Goal: Task Accomplishment & Management: Manage account settings

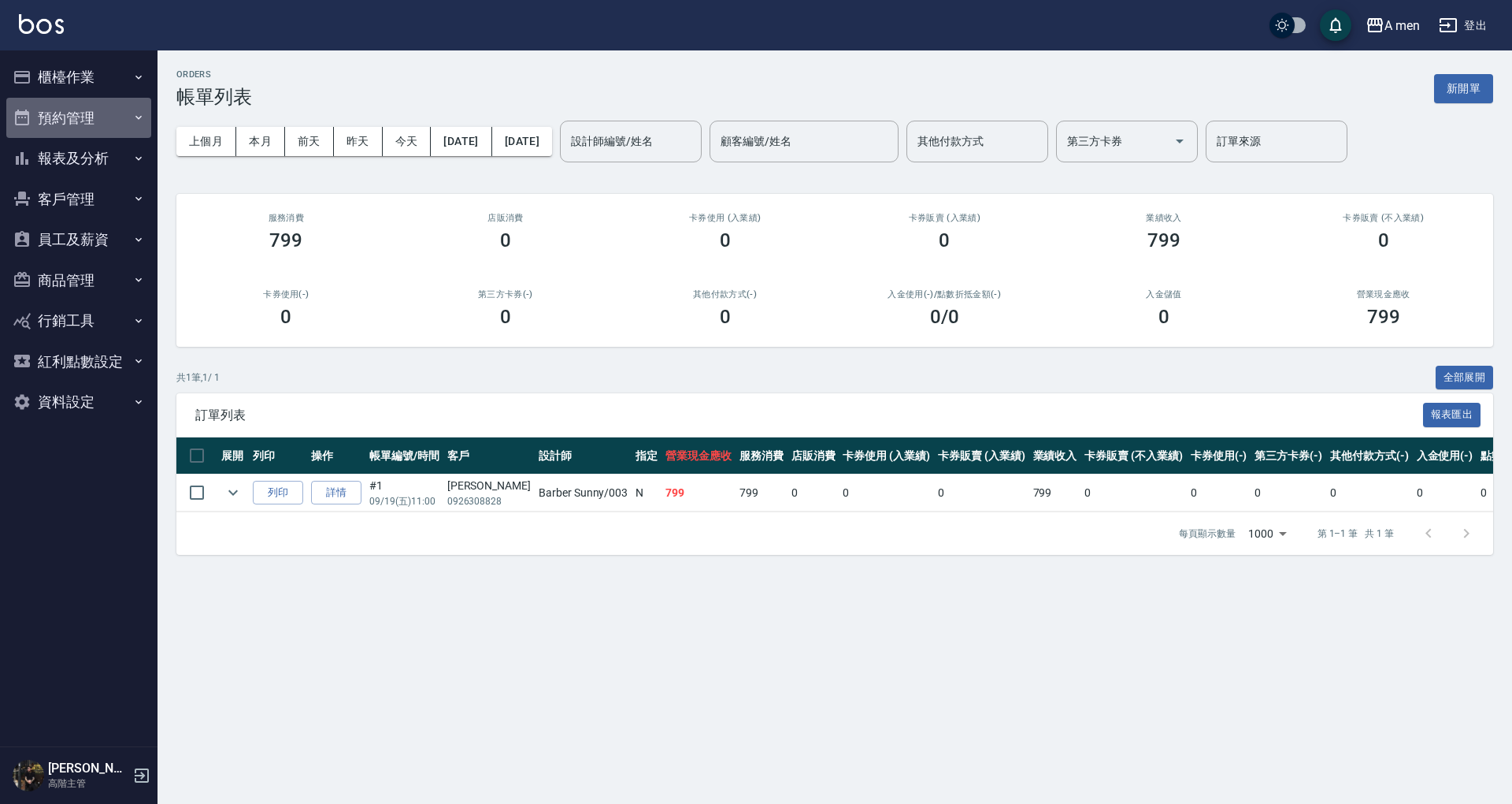
click at [62, 119] on button "預約管理" at bounding box center [78, 119] width 145 height 41
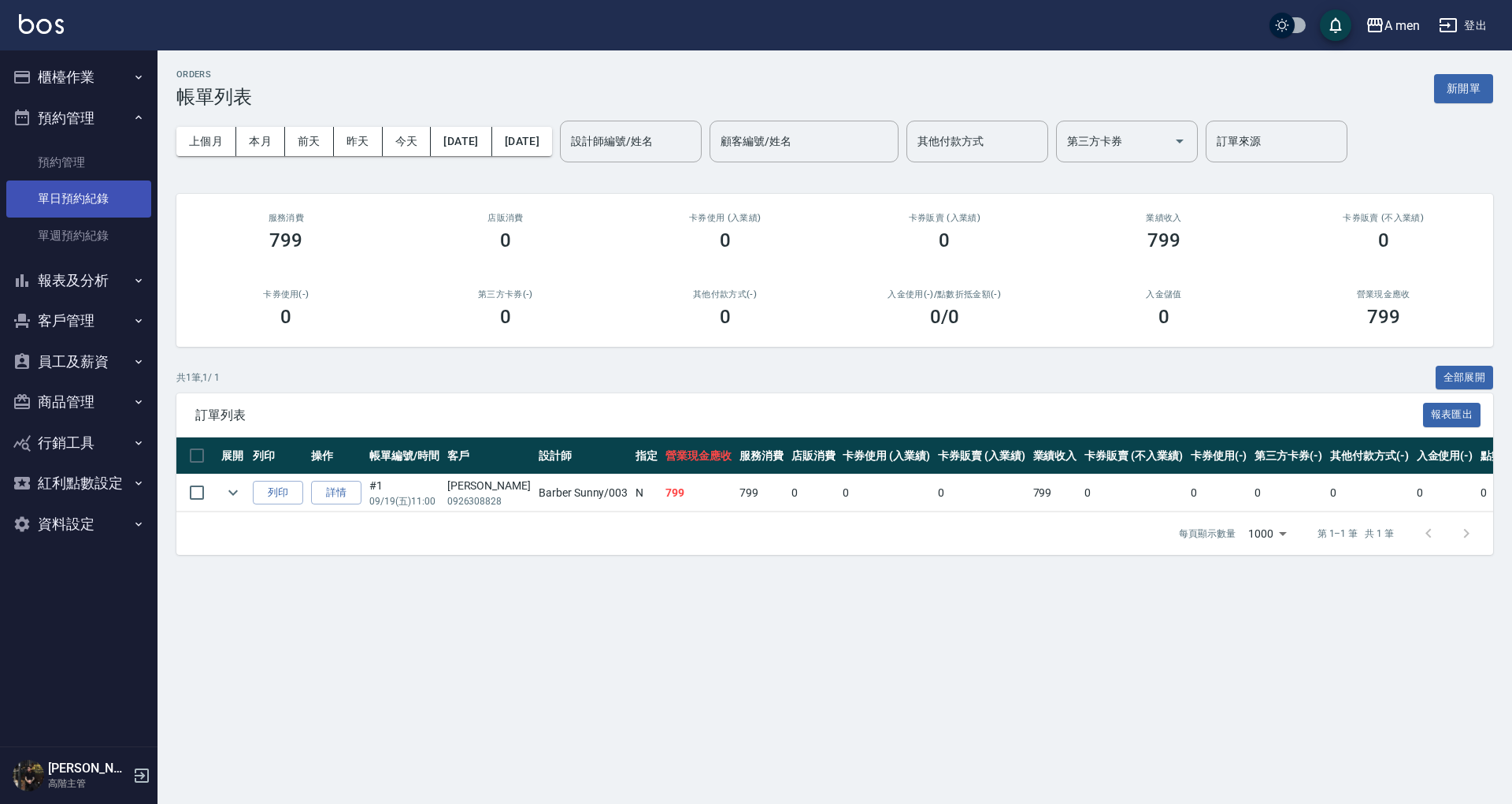
click at [86, 198] on link "單日預約紀錄" at bounding box center [78, 198] width 145 height 36
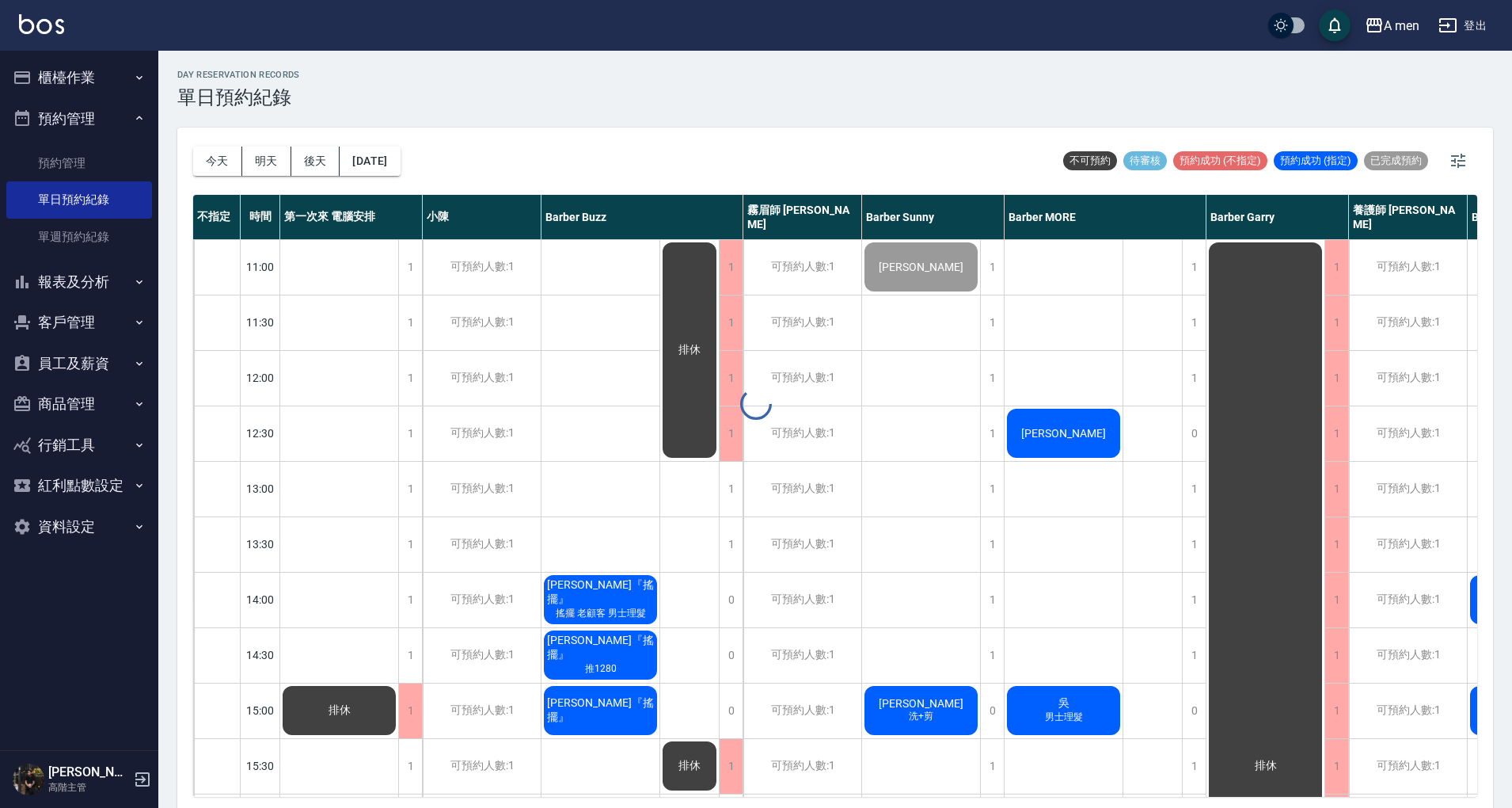
click at [220, 160] on button "今天" at bounding box center [218, 162] width 49 height 30
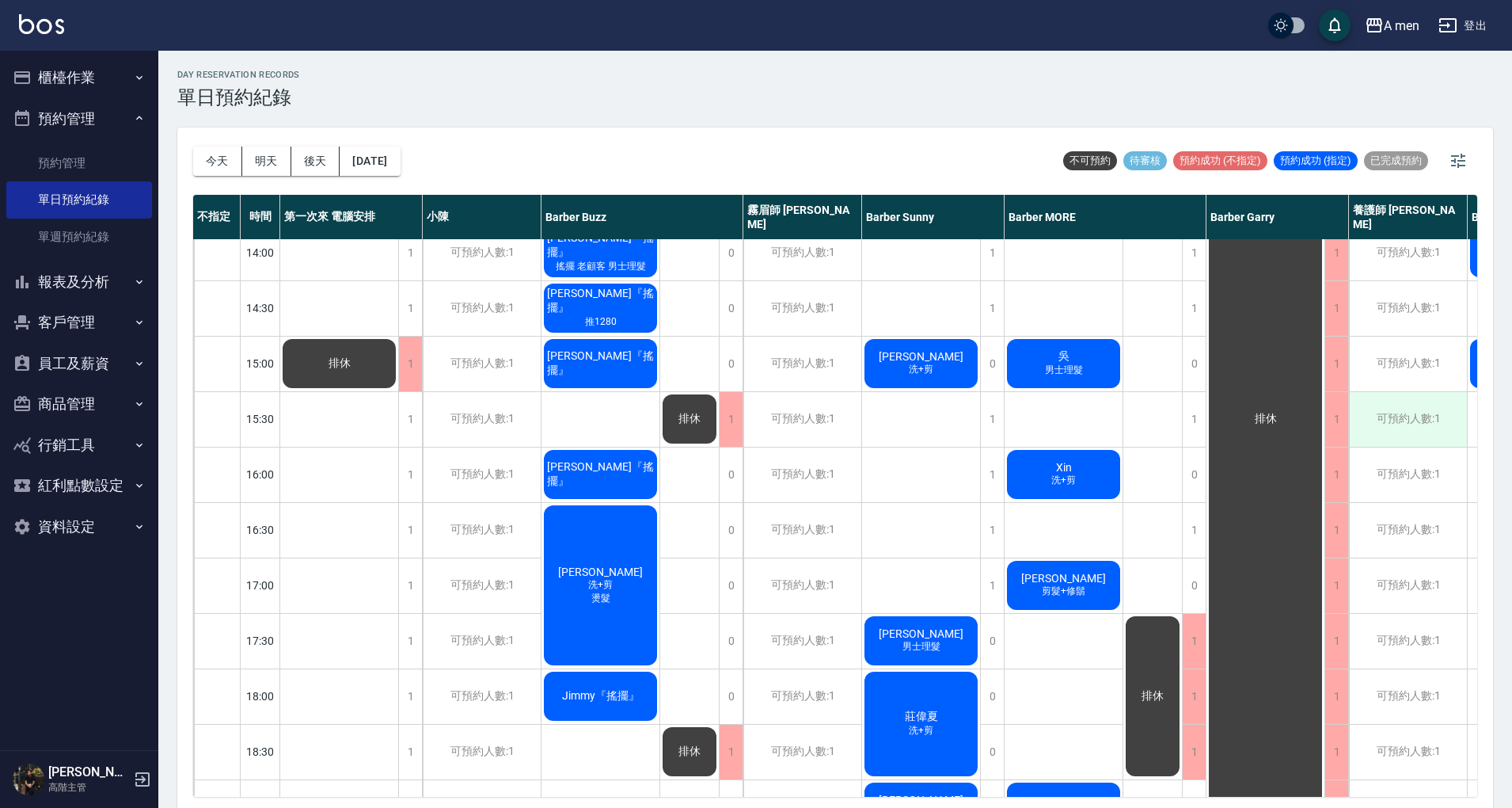
scroll to position [333, 0]
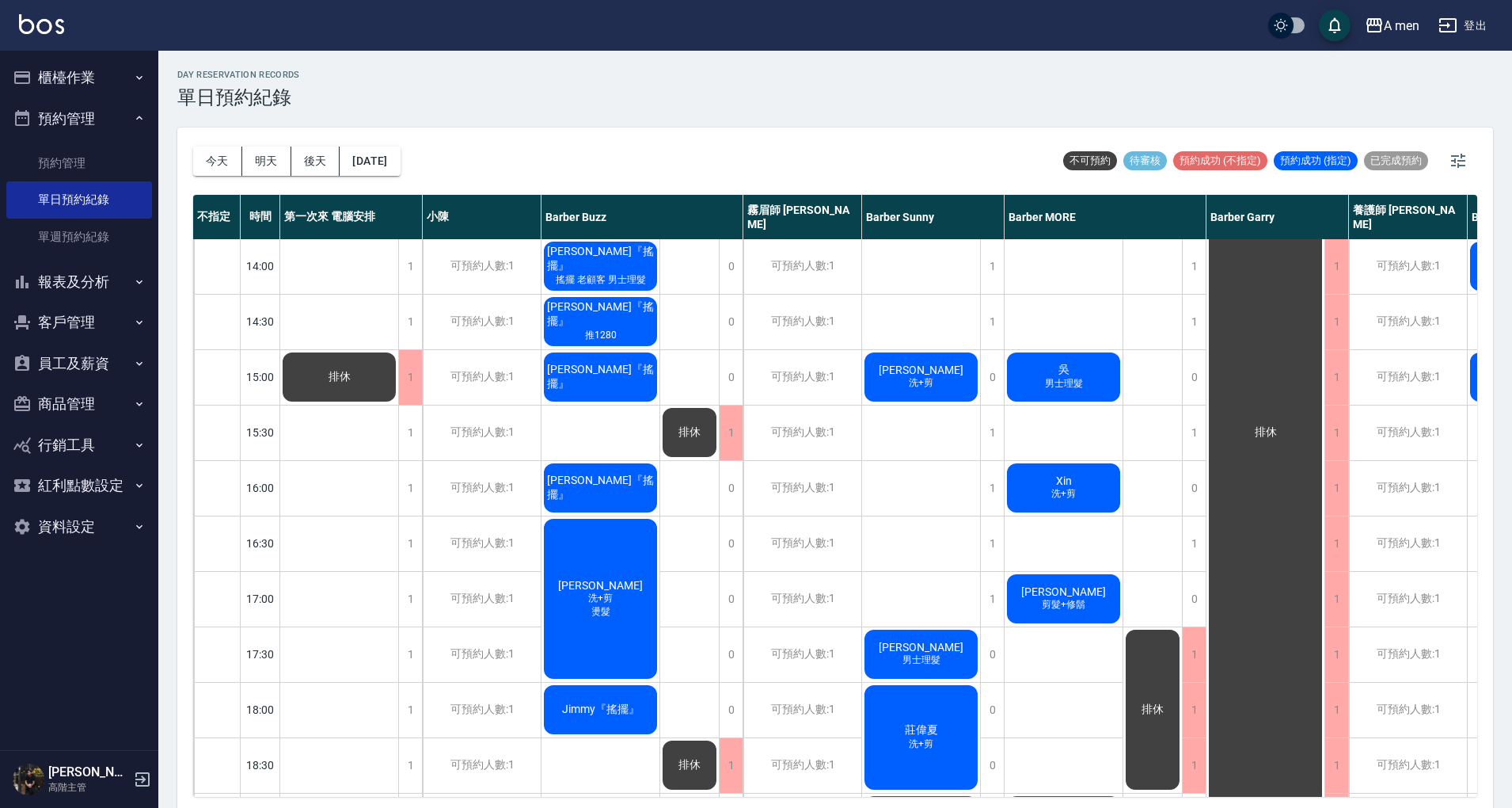
click at [889, 164] on div "今天 明天 後天 2025/09/19 不可預約 待審核 預約成功 (不指定) 預約成功 (指定) 已完成預約" at bounding box center [834, 161] width 1283 height 67
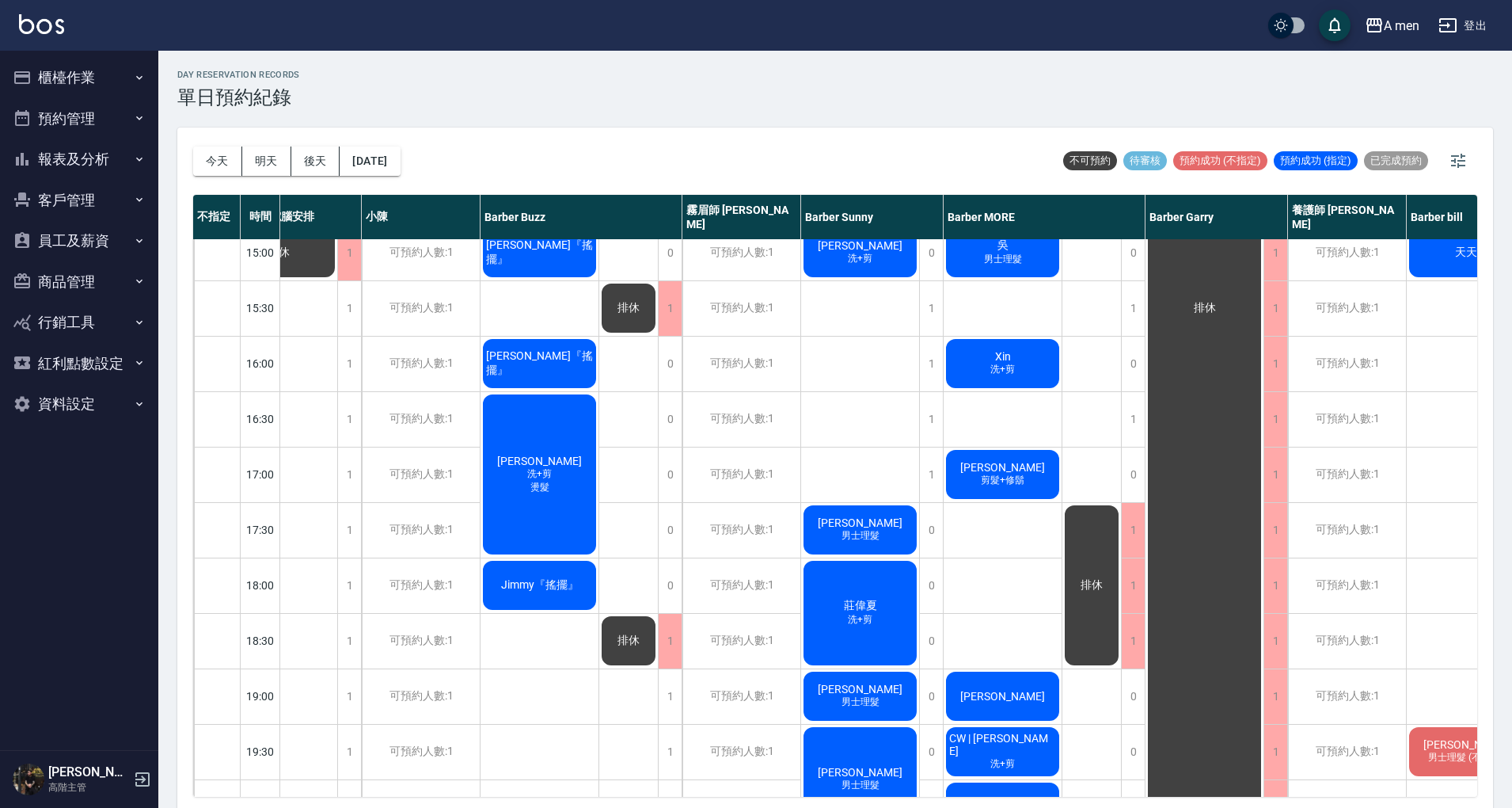
scroll to position [464, 61]
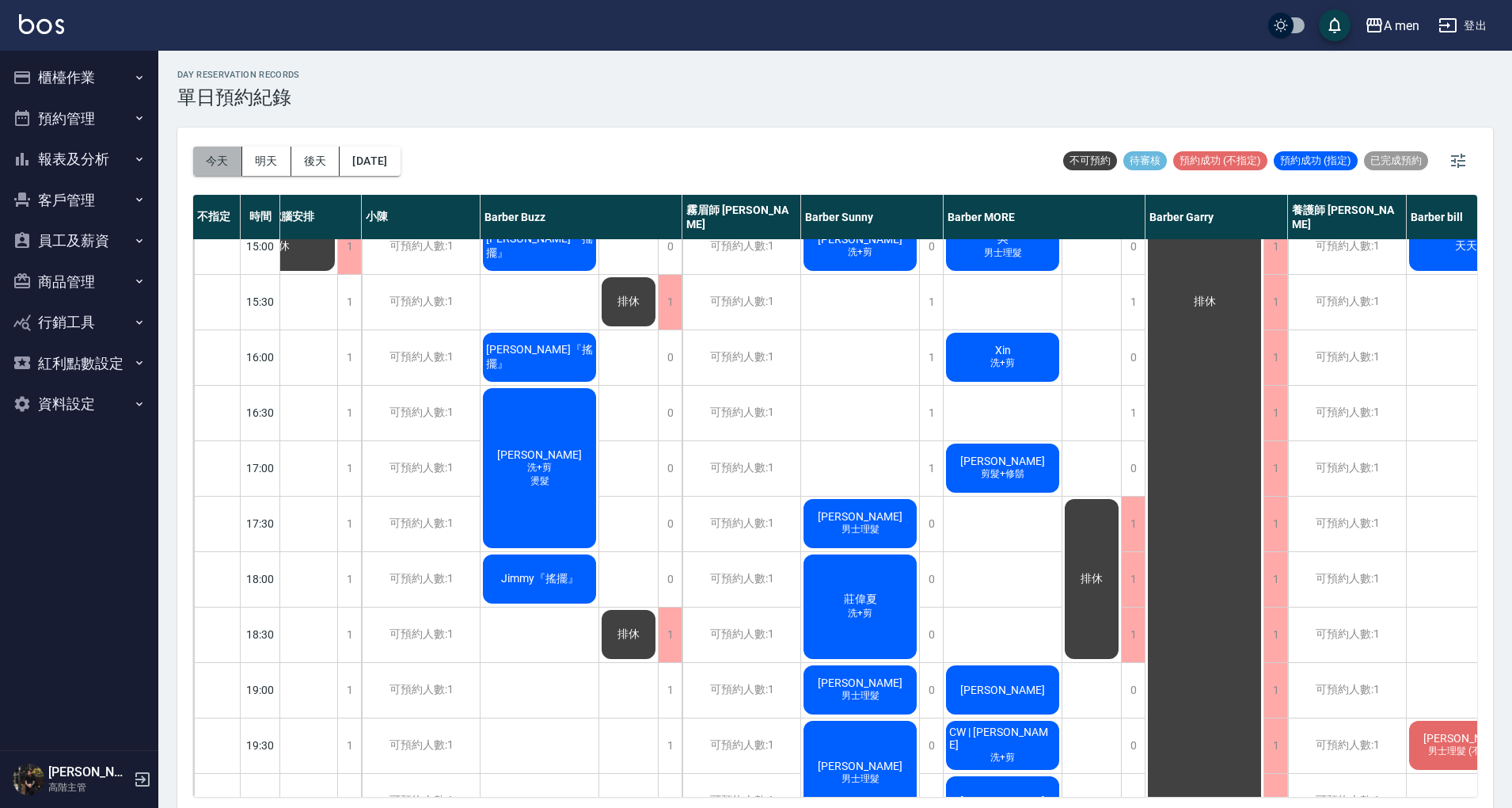
click at [220, 170] on button "今天" at bounding box center [218, 162] width 49 height 30
drag, startPoint x: 1473, startPoint y: 484, endPoint x: 1456, endPoint y: 569, distance: 86.7
click at [1456, 569] on div "陳先生 天天 JIMI 男士理髮 (不含洗)" at bounding box center [1466, 468] width 119 height 1385
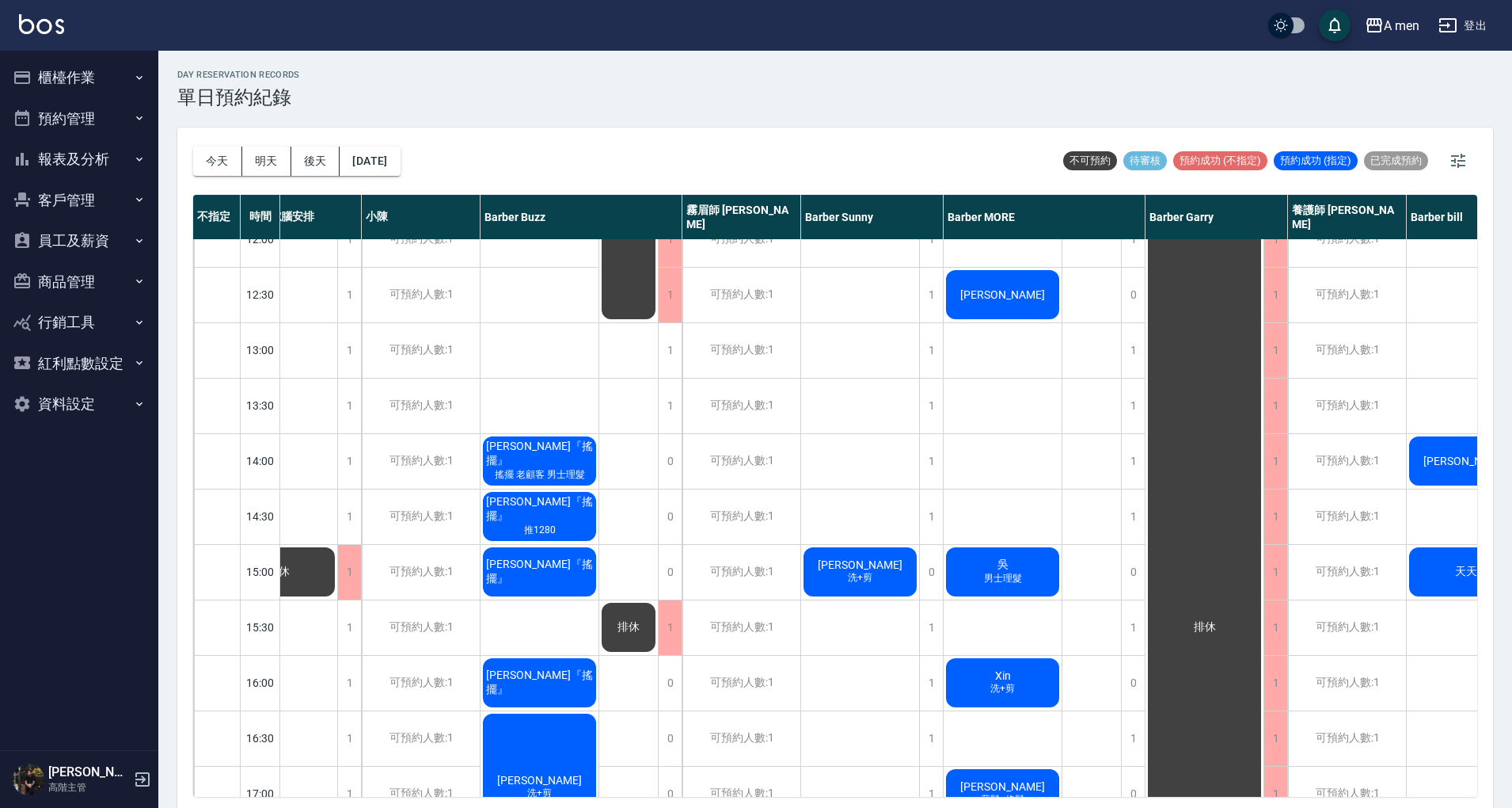
scroll to position [0, 61]
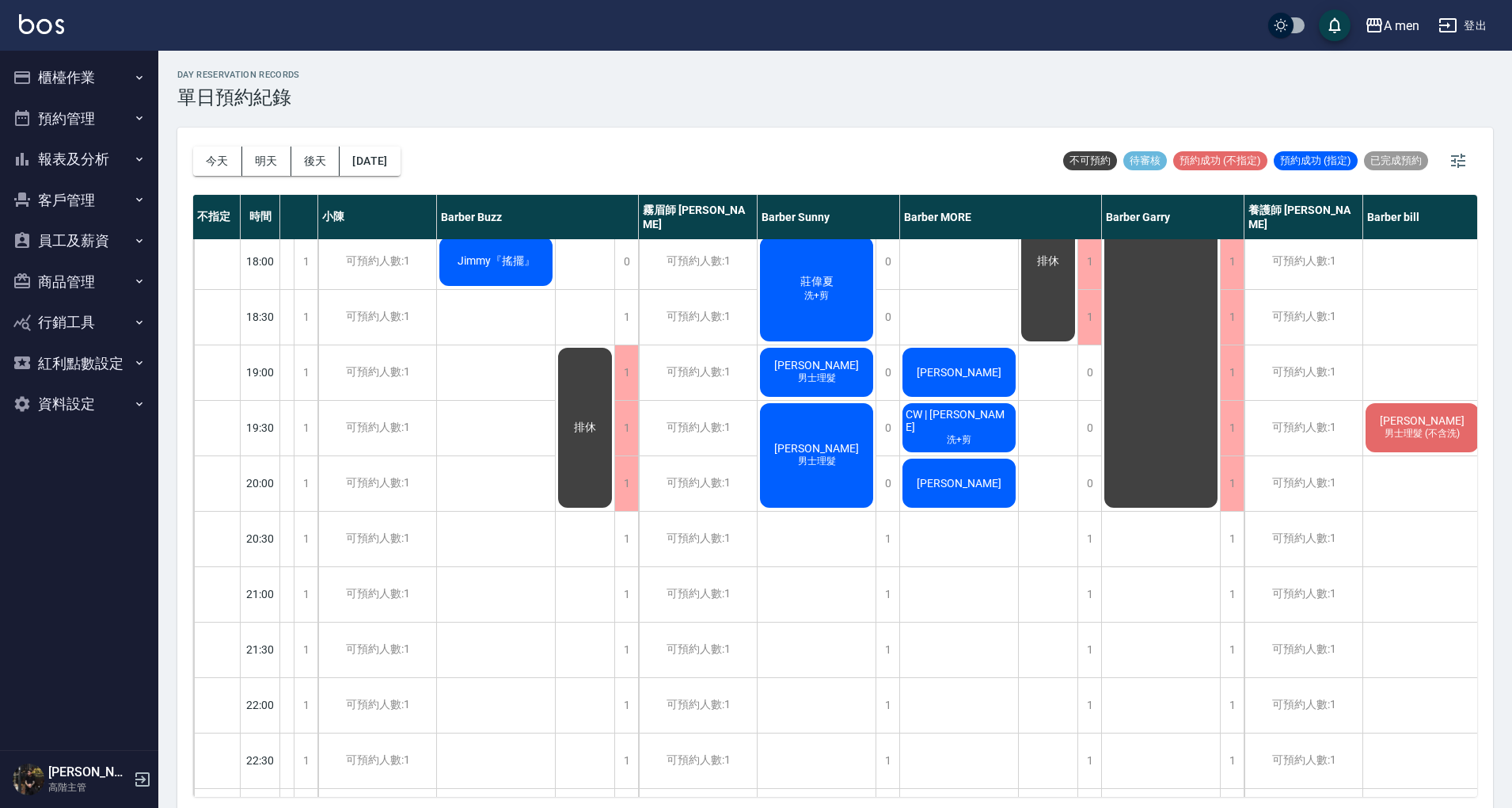
scroll to position [781, 0]
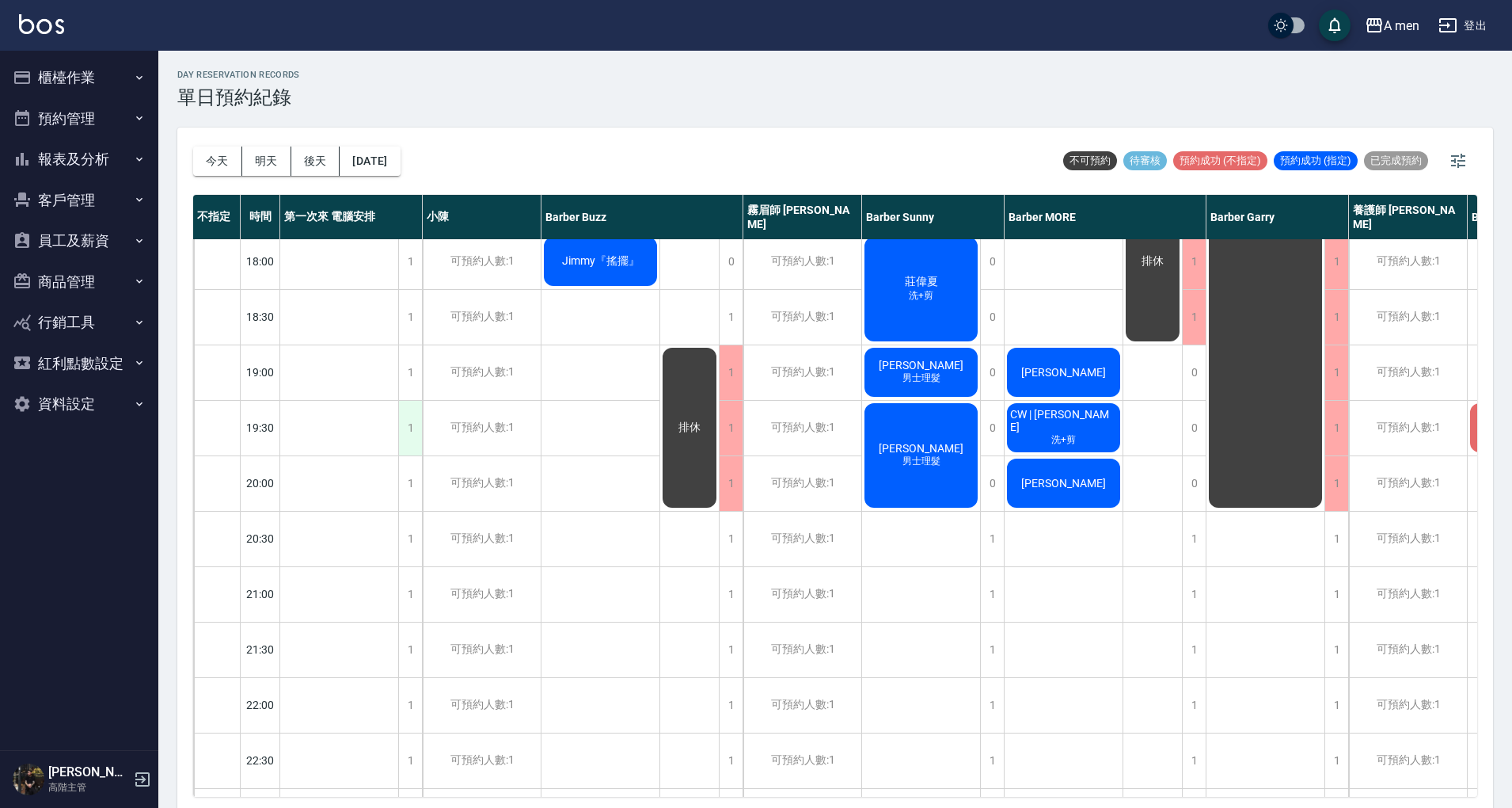
click at [417, 425] on div "1" at bounding box center [410, 428] width 24 height 54
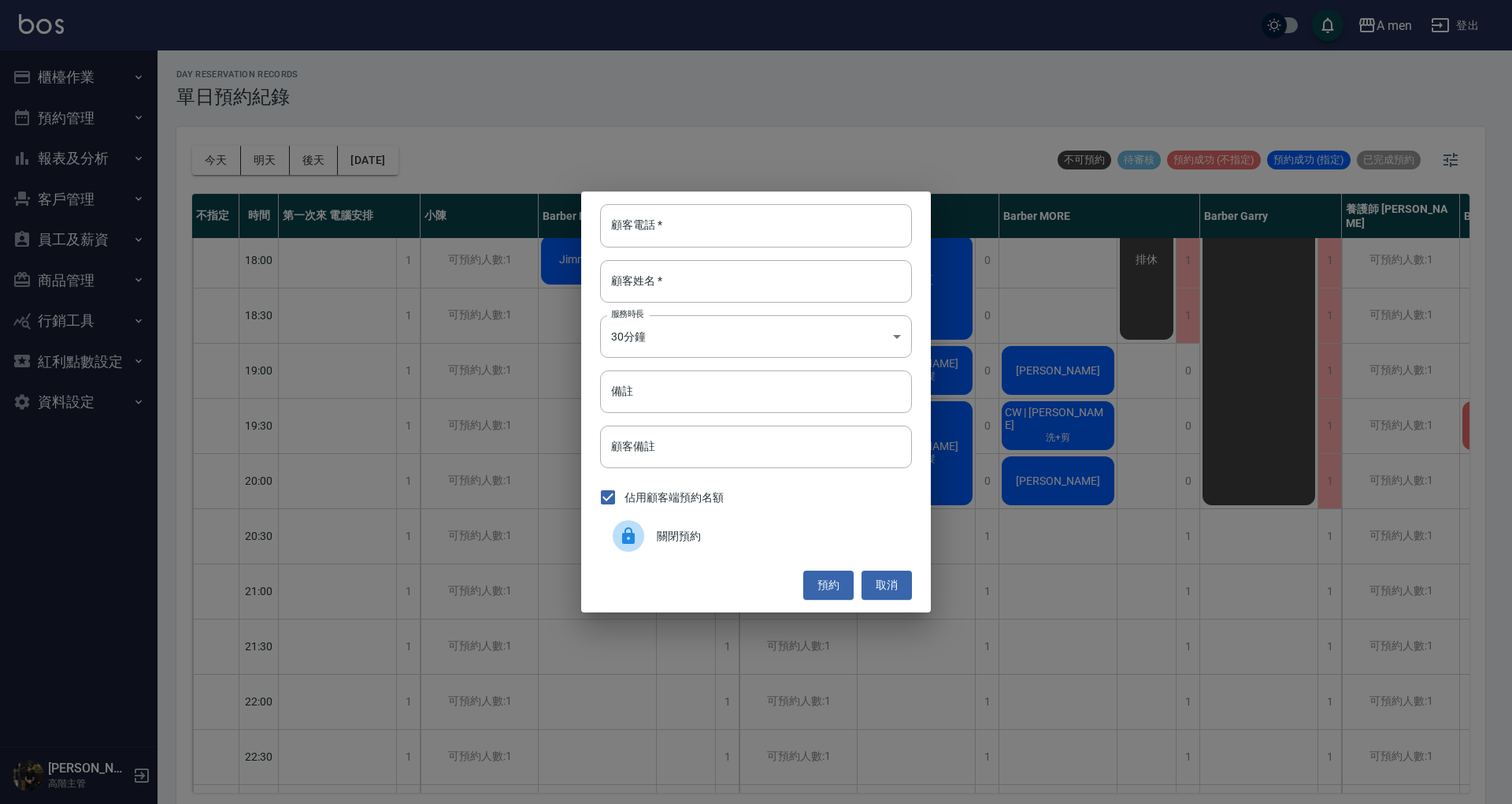
click at [744, 551] on div "關閉預約" at bounding box center [756, 535] width 312 height 44
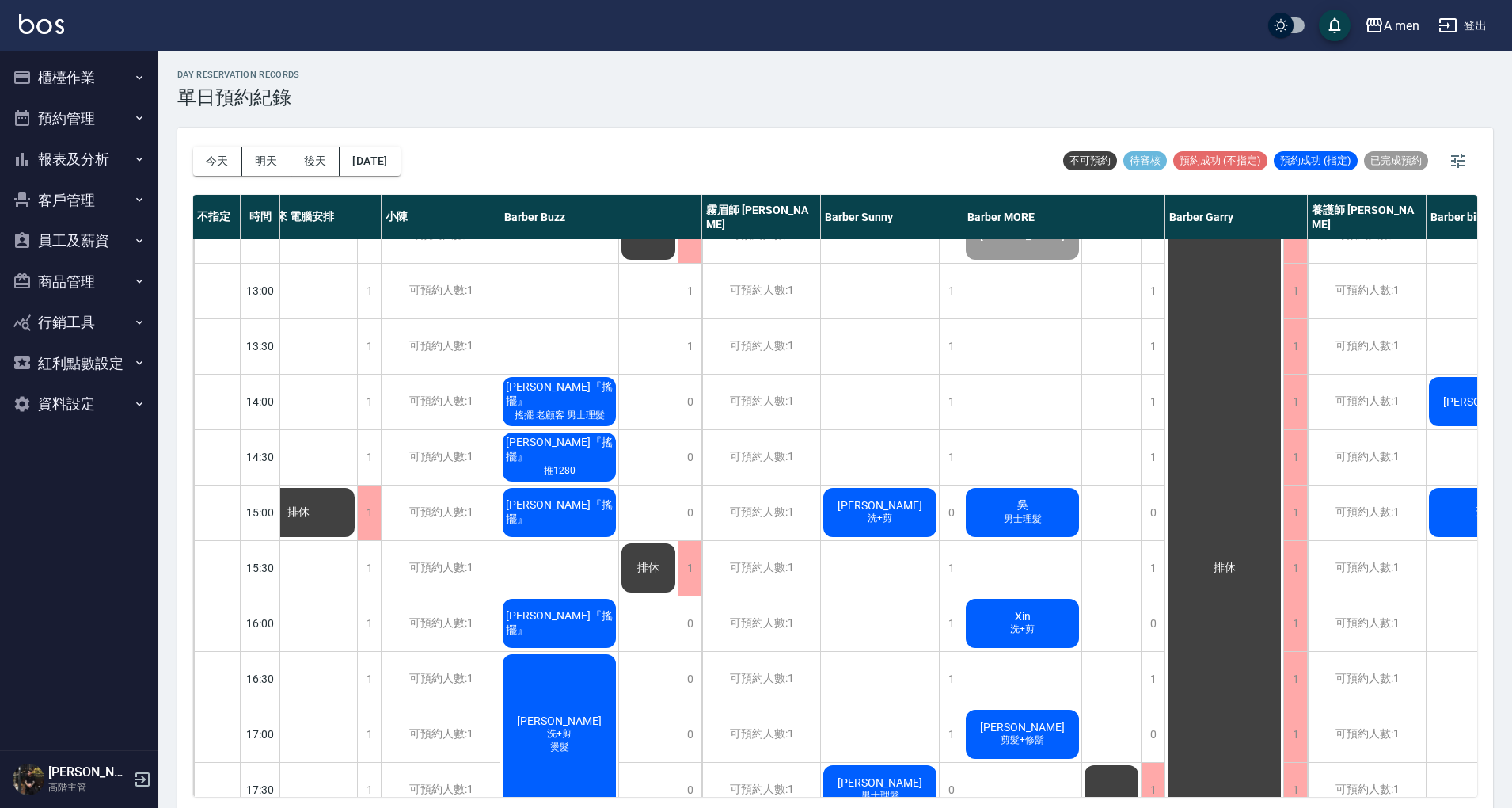
scroll to position [0, 41]
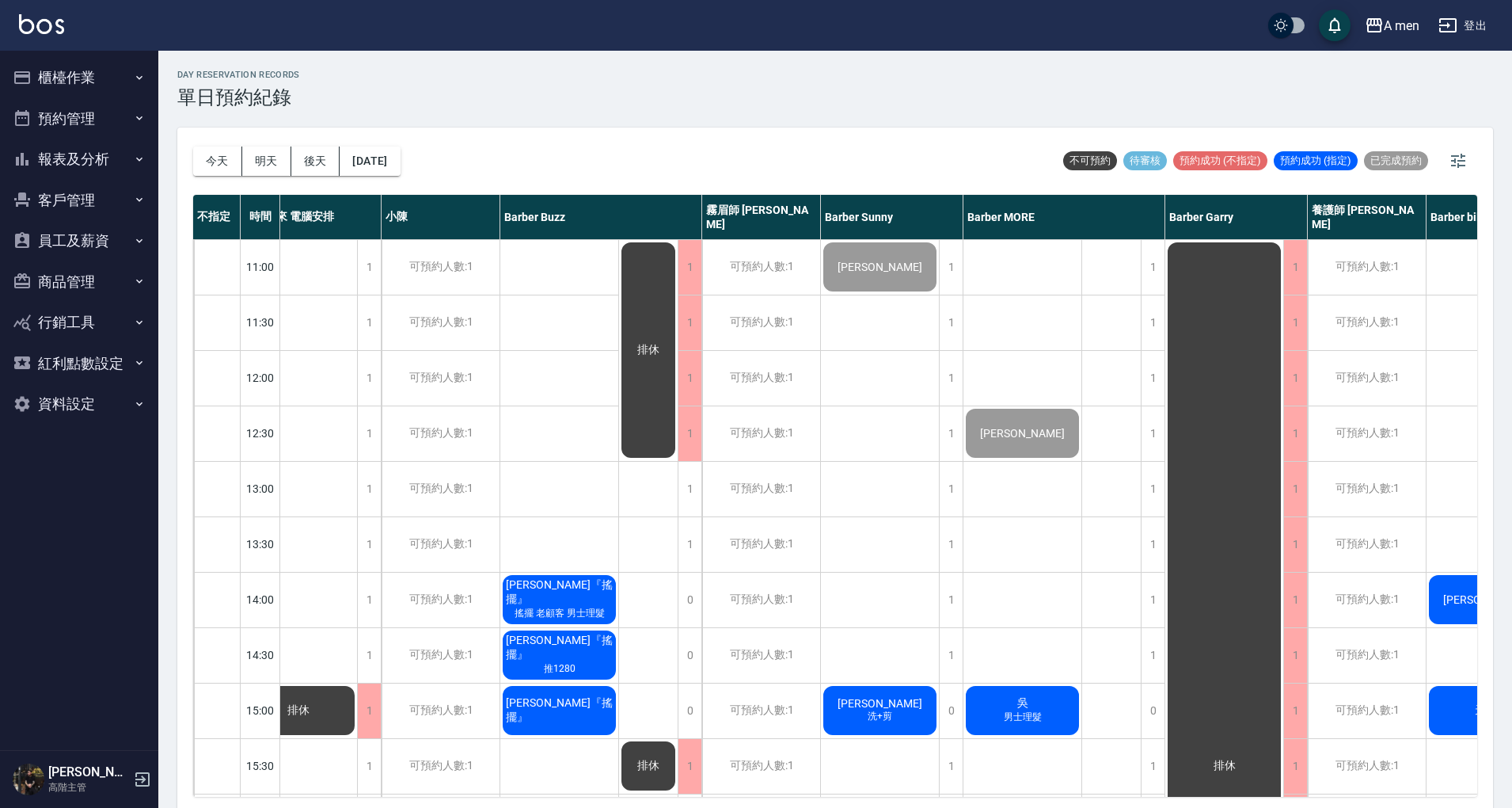
click at [1025, 65] on div "day Reservation records 單日預約紀錄 今天 明天 後天 2025/09/19 不可預約 待審核 預約成功 (不指定) 預約成功 (指定…" at bounding box center [835, 431] width 1353 height 762
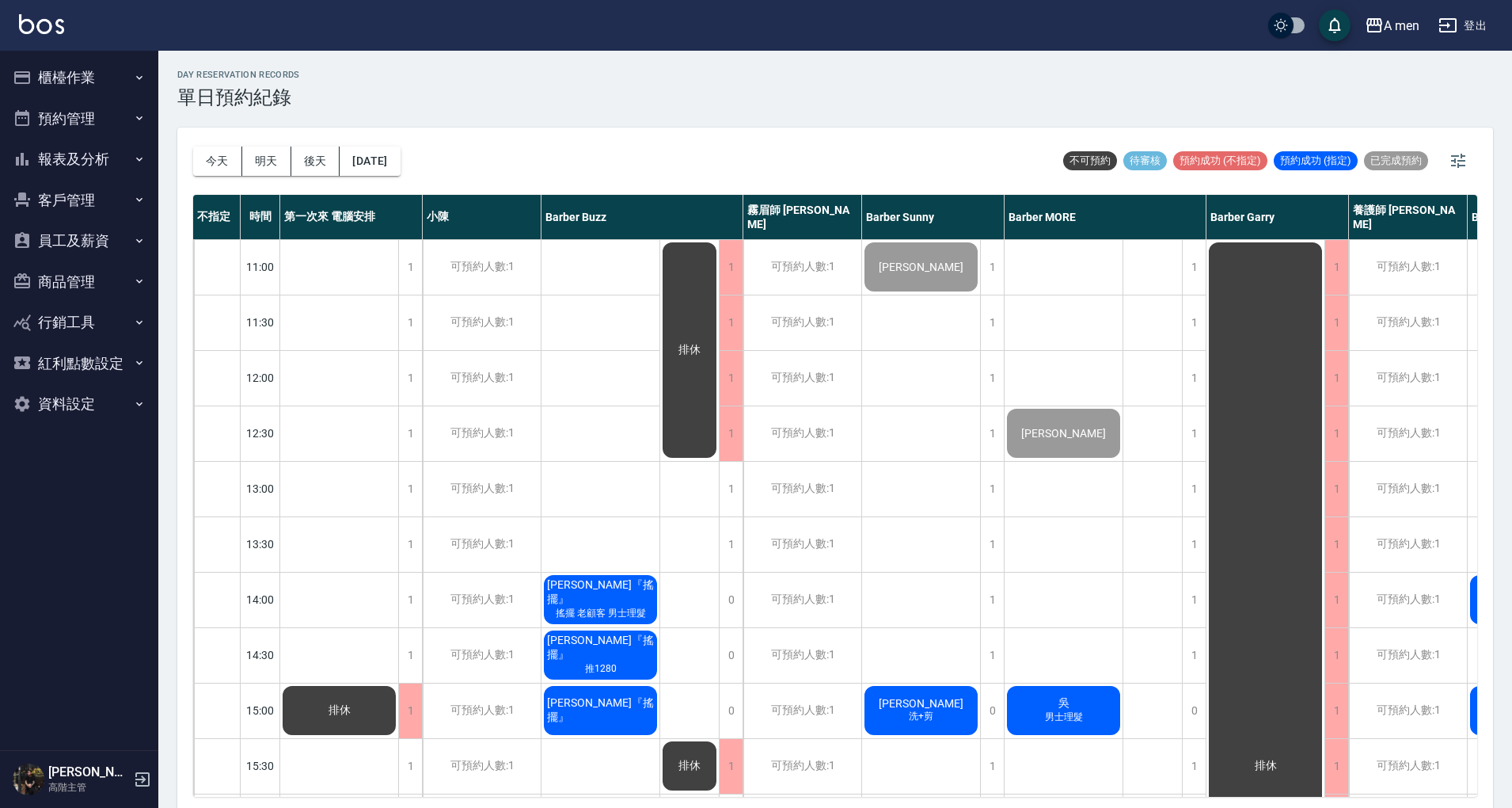
scroll to position [271, 0]
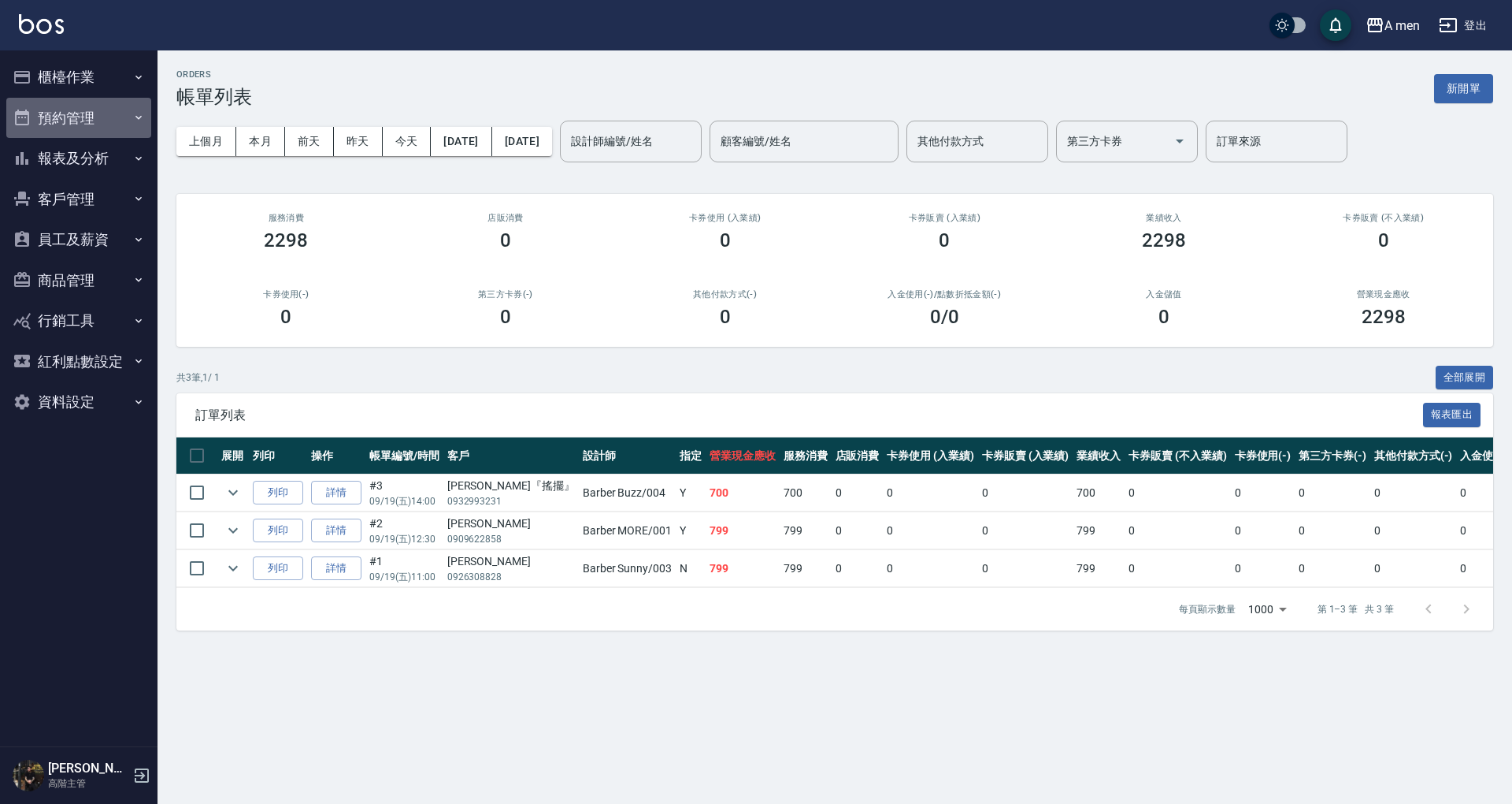
click at [98, 120] on button "預約管理" at bounding box center [78, 119] width 145 height 41
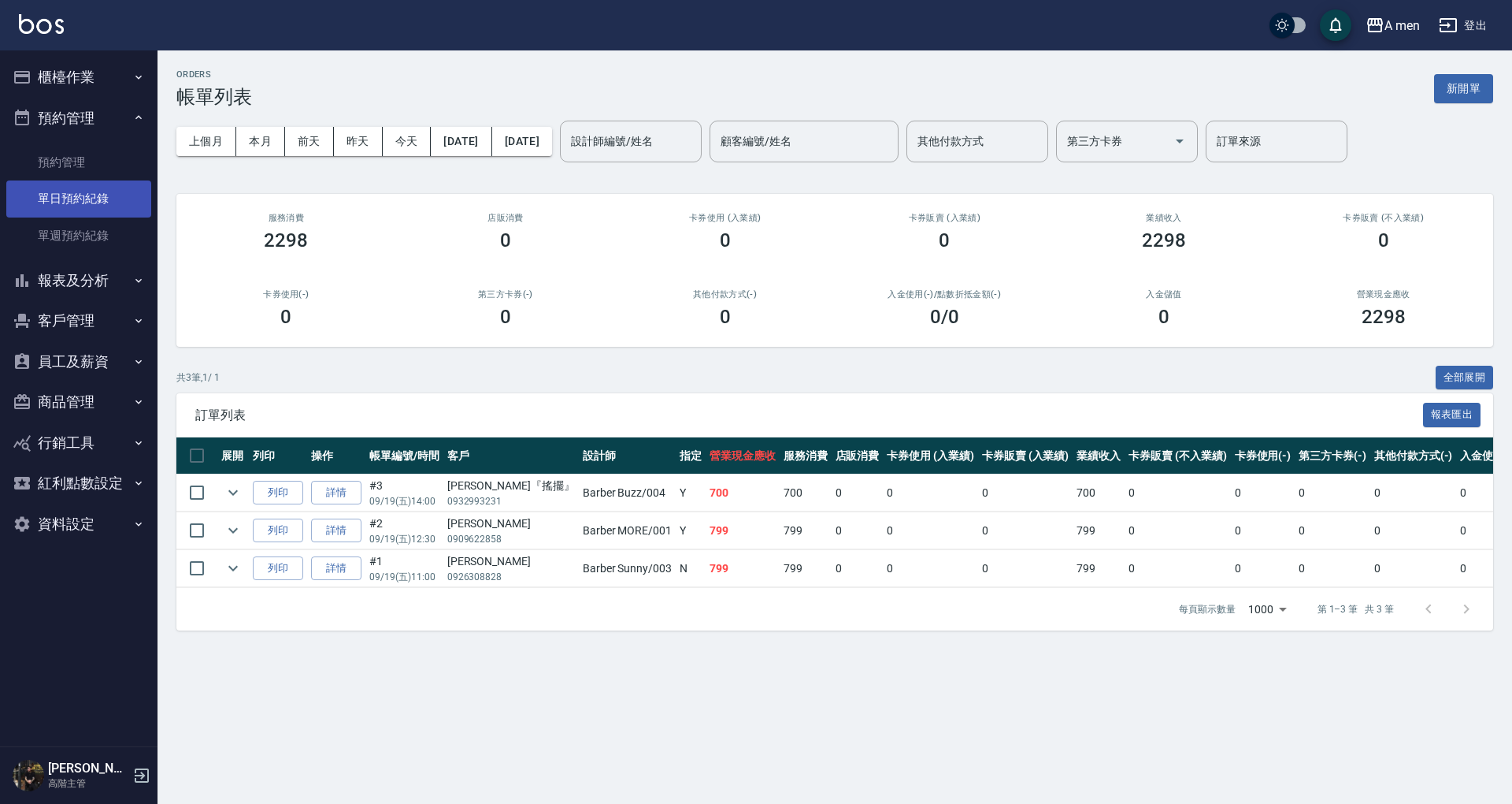
click at [99, 194] on link "單日預約紀錄" at bounding box center [78, 198] width 145 height 36
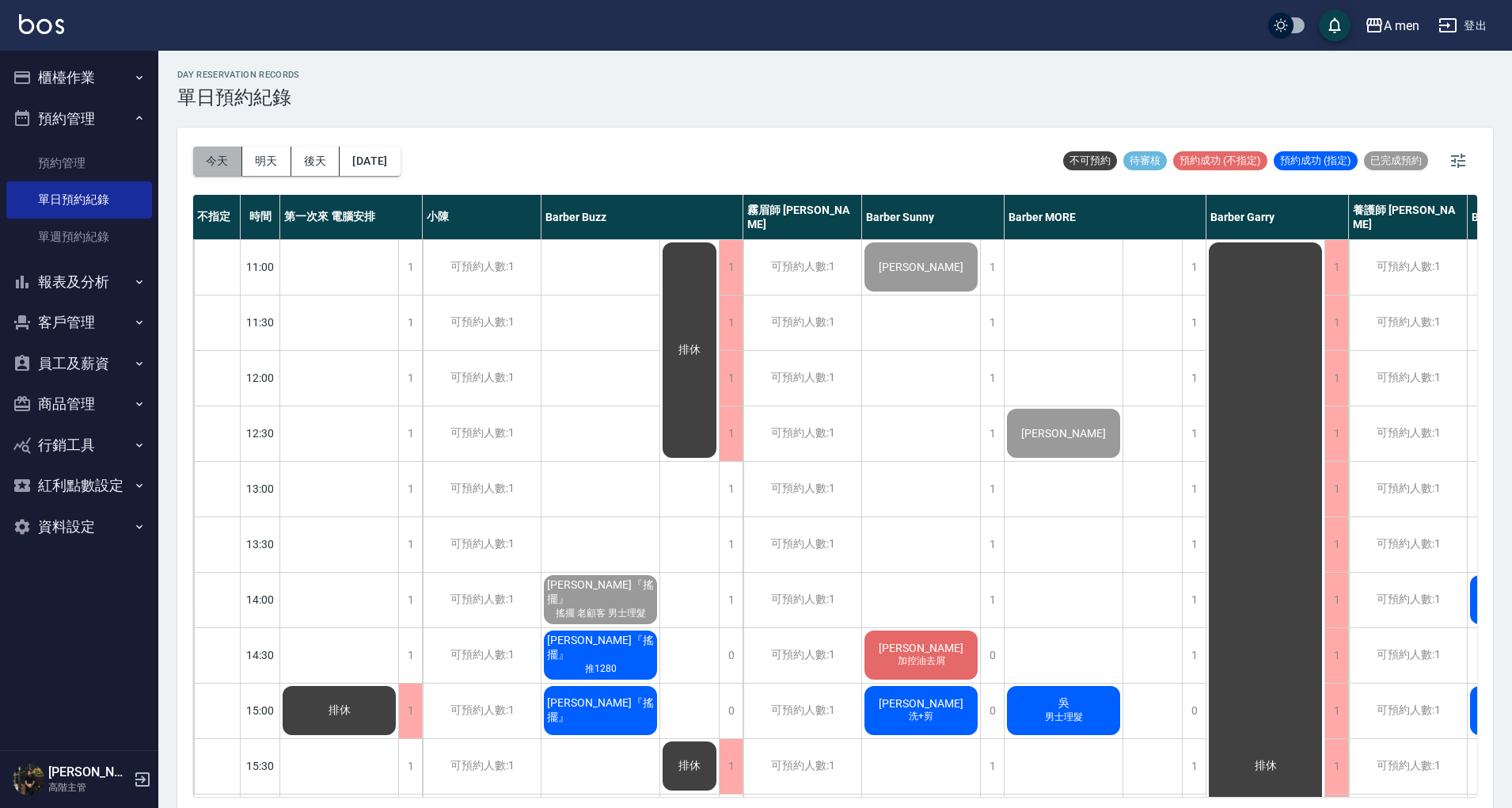
click at [219, 158] on button "今天" at bounding box center [218, 162] width 49 height 30
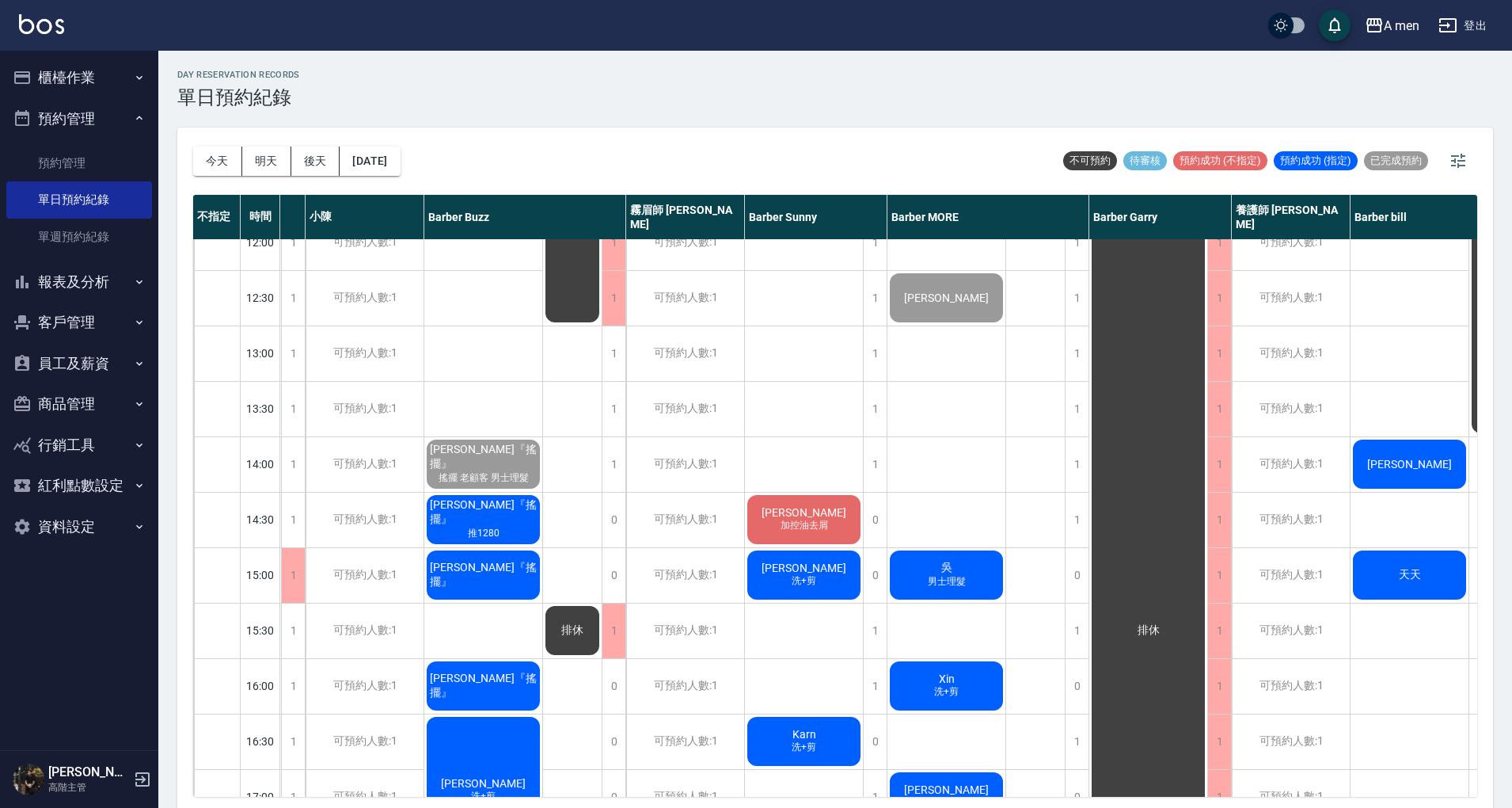
scroll to position [147, 117]
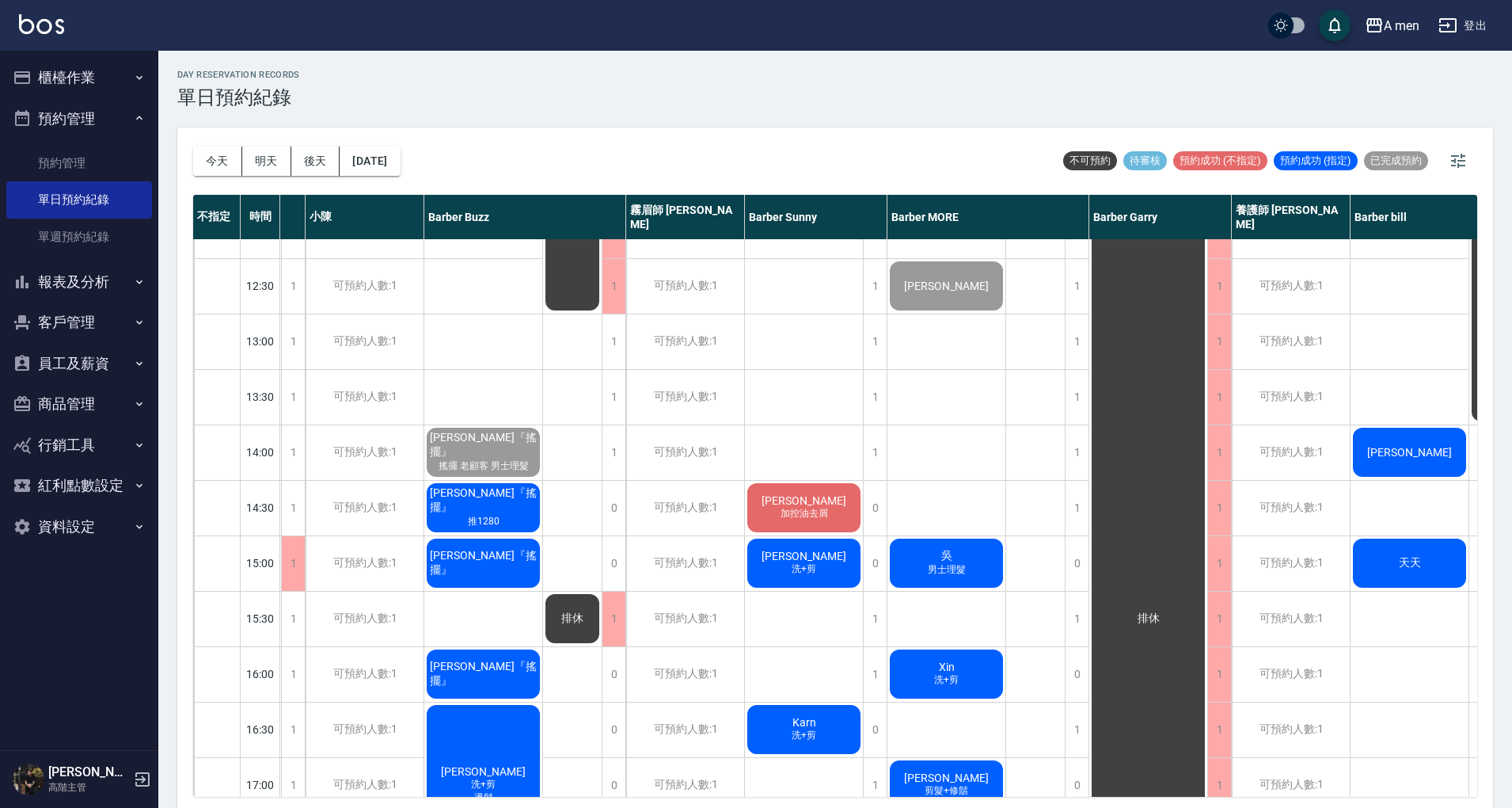
click at [1432, 312] on div "陳先生 天天 JIMI 男士理髮 (不含洗)" at bounding box center [1410, 784] width 119 height 1385
